Goal: Check status

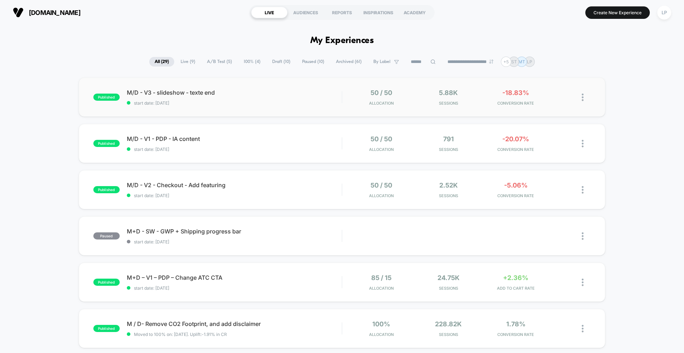
click at [270, 106] on div "published M/D - V3 - slideshow - texte end start date: [DATE] 50 / 50 Allocatio…" at bounding box center [342, 97] width 526 height 39
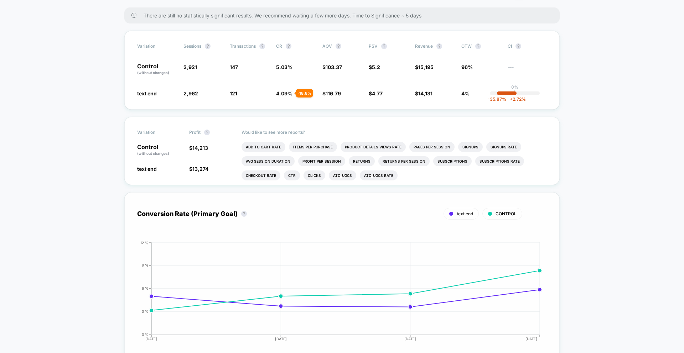
scroll to position [113, 0]
